Goal: Task Accomplishment & Management: Manage account settings

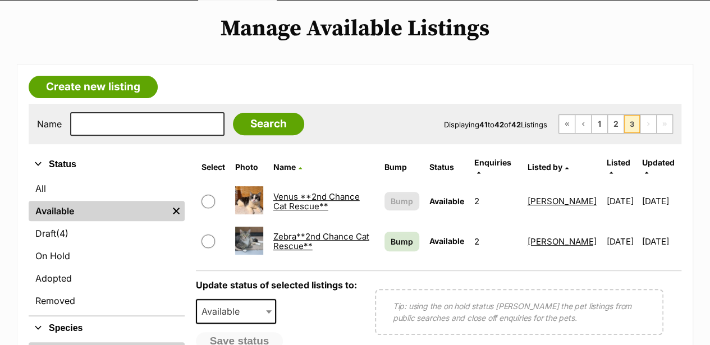
click at [334, 191] on link "Venus **2nd Chance Cat Rescue**" at bounding box center [316, 201] width 86 height 20
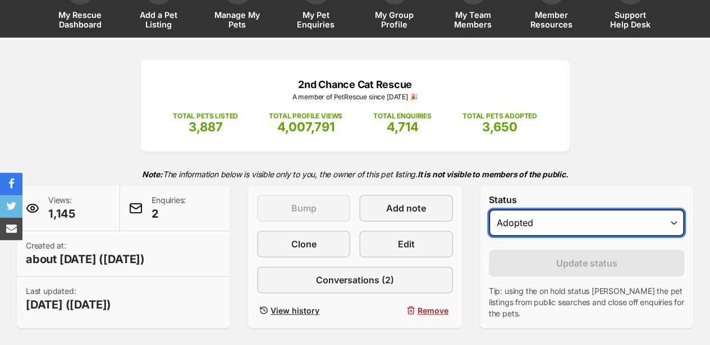
click at [553, 209] on select "Draft - not available as listing has enquires Available On hold Adopted" at bounding box center [586, 222] width 195 height 27
click at [489, 209] on select "Draft - not available as listing has enquires Available On hold Adopted" at bounding box center [586, 222] width 195 height 27
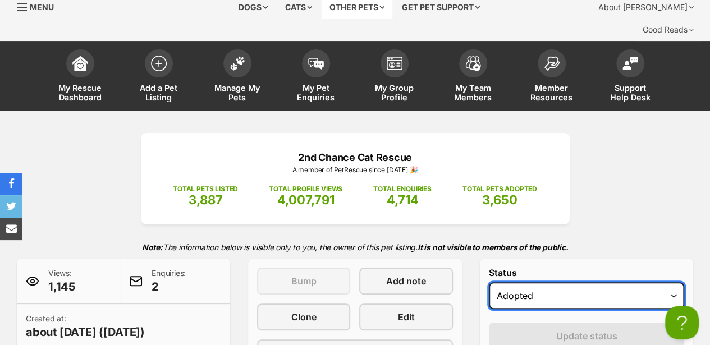
scroll to position [37, 0]
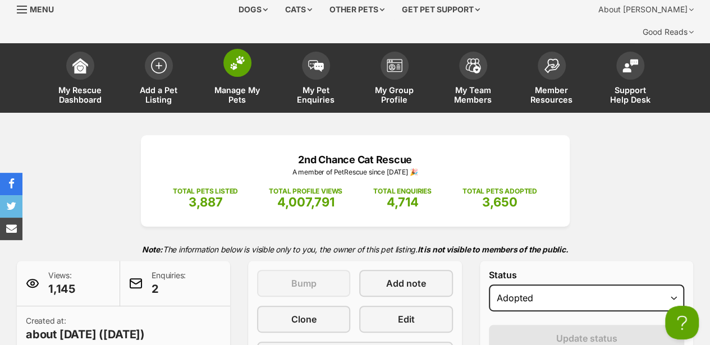
click at [239, 56] on img at bounding box center [238, 63] width 16 height 15
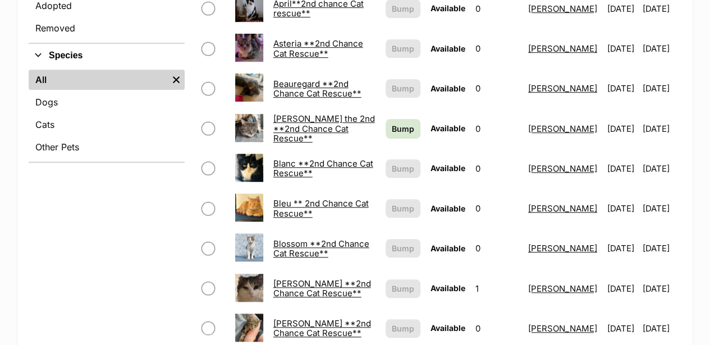
scroll to position [411, 0]
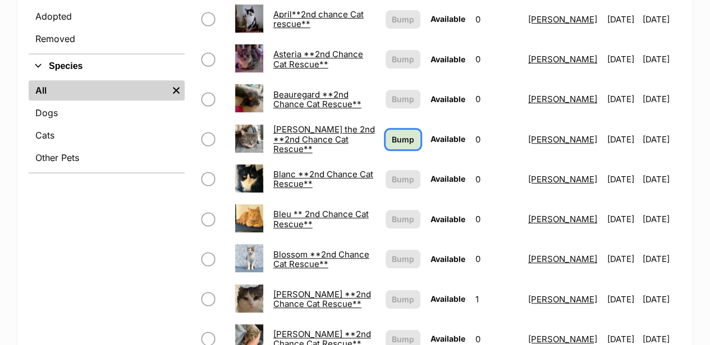
click at [392, 134] on span "Bump" at bounding box center [403, 140] width 22 height 12
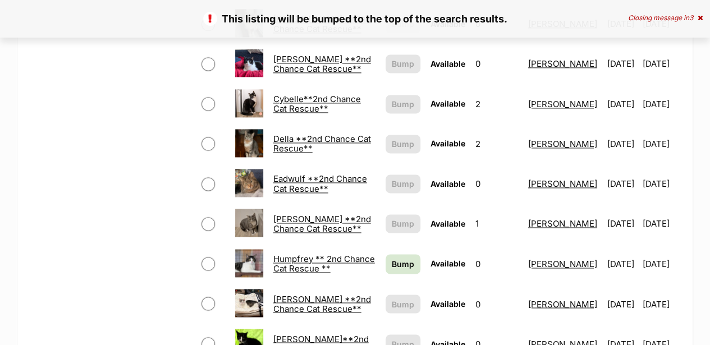
scroll to position [786, 0]
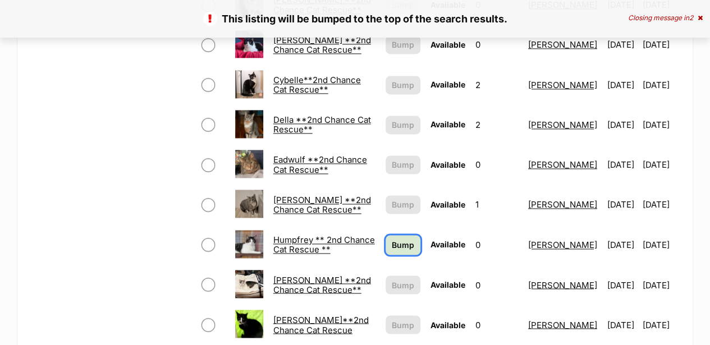
click at [392, 239] on span "Bump" at bounding box center [403, 245] width 22 height 12
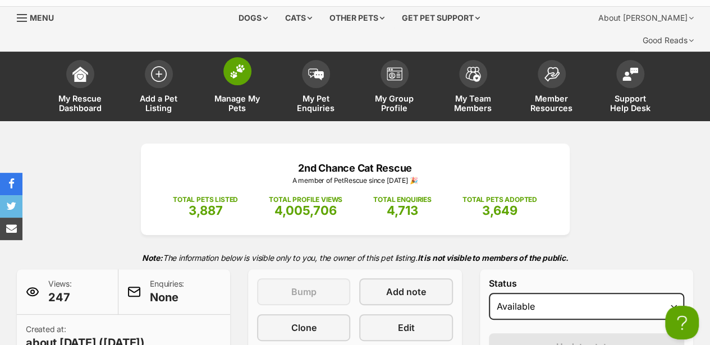
scroll to position [37, 0]
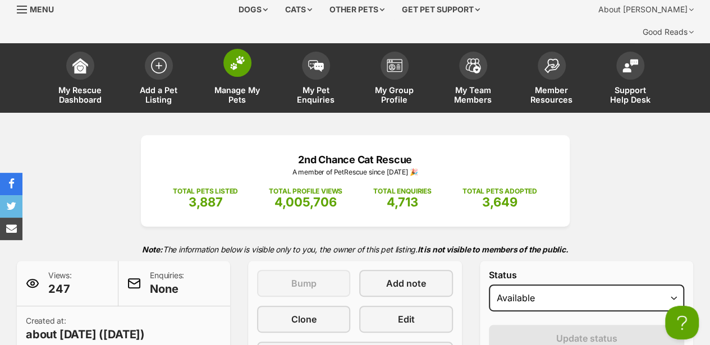
click at [250, 49] on span at bounding box center [237, 63] width 28 height 28
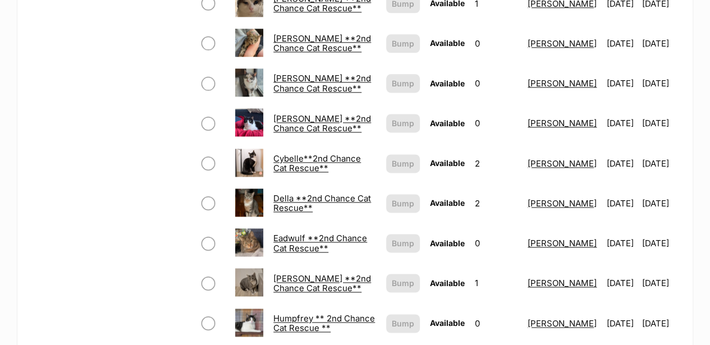
scroll to position [786, 0]
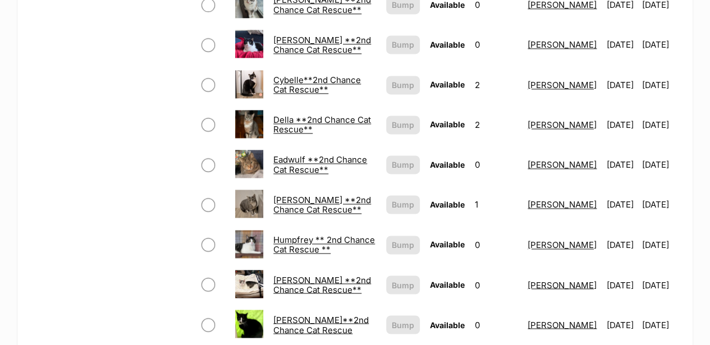
click at [297, 235] on link "Humpfrey ** 2nd Chance Cat Rescue **" at bounding box center [324, 245] width 102 height 20
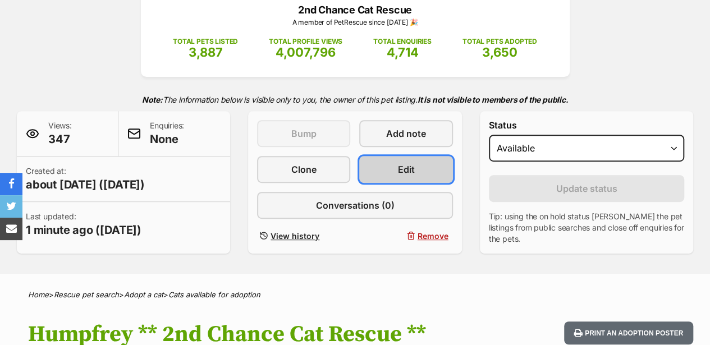
scroll to position [187, 0]
click at [429, 156] on link "Edit" at bounding box center [405, 169] width 93 height 27
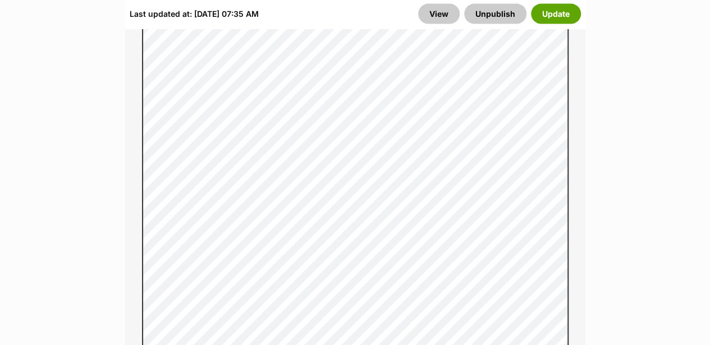
scroll to position [901, 0]
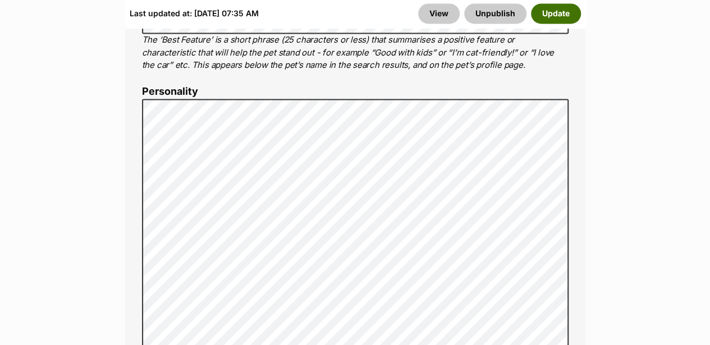
click at [554, 16] on button "Update" at bounding box center [556, 14] width 50 height 20
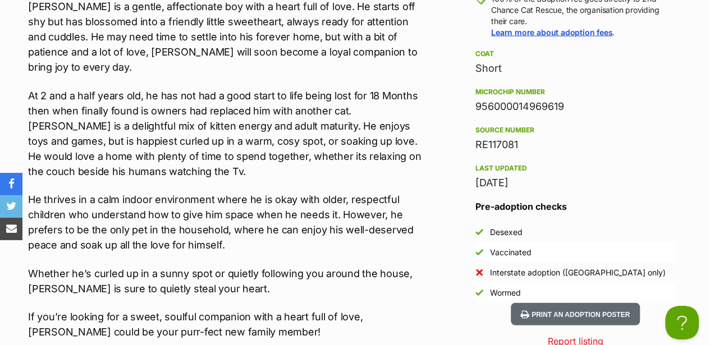
scroll to position [1272, 0]
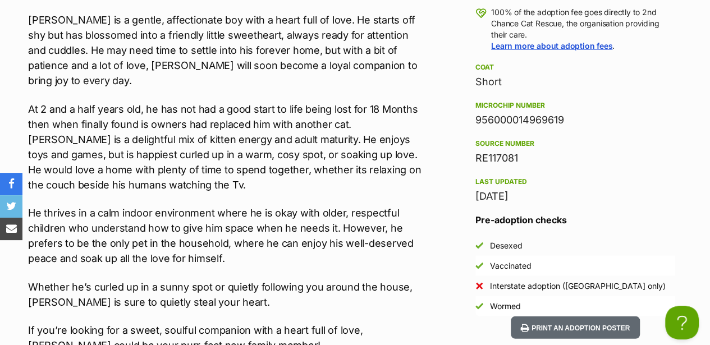
drag, startPoint x: 570, startPoint y: 78, endPoint x: 478, endPoint y: 64, distance: 92.5
click at [478, 99] on div "Microchip number 956000014969619" at bounding box center [575, 113] width 200 height 29
click at [529, 139] on div "Source number" at bounding box center [575, 143] width 200 height 9
drag, startPoint x: 532, startPoint y: 117, endPoint x: 471, endPoint y: 61, distance: 82.2
click at [471, 61] on aside "Rescue group 2nd Chance Cat Rescue PetRescue ID 1138935 Location [GEOGRAPHIC_DA…" at bounding box center [575, 70] width 236 height 490
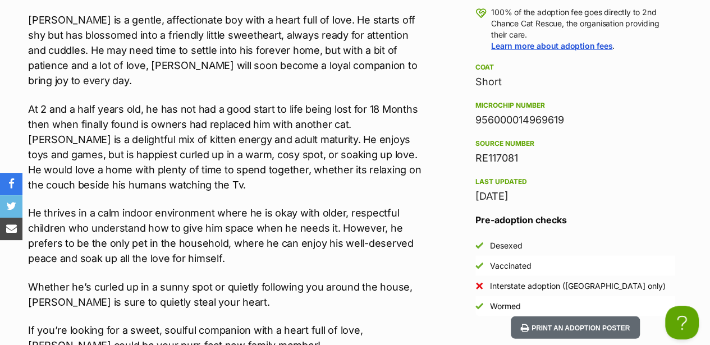
copy div "Microchip number 956000014969619 Source number RE117081"
